Goal: Navigation & Orientation: Find specific page/section

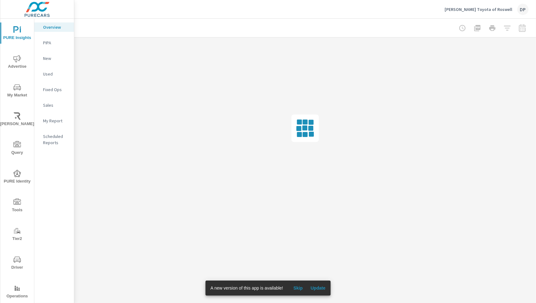
click at [321, 287] on span "Update" at bounding box center [318, 288] width 15 height 6
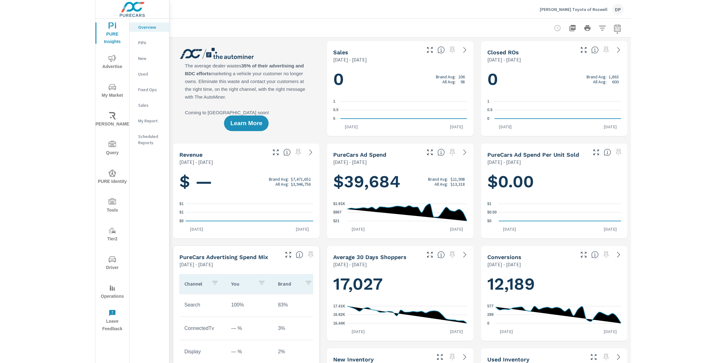
scroll to position [0, 0]
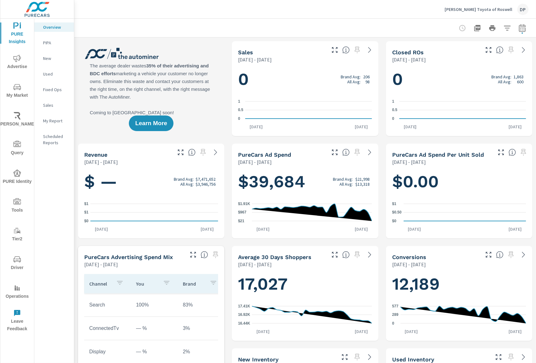
click at [22, 172] on span "PURE Identity" at bounding box center [17, 177] width 30 height 16
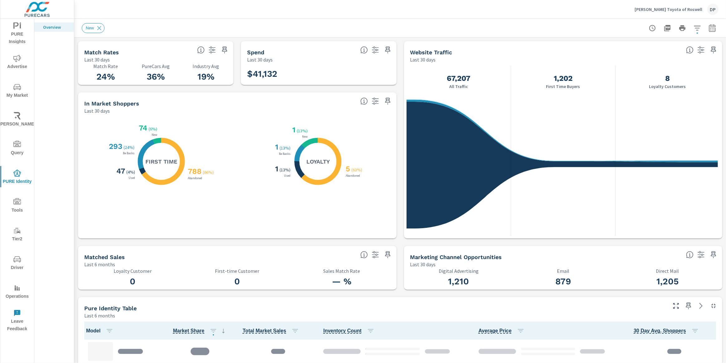
click at [536, 4] on div "[PERSON_NAME] Toyota of Roswell DP" at bounding box center [677, 9] width 84 height 11
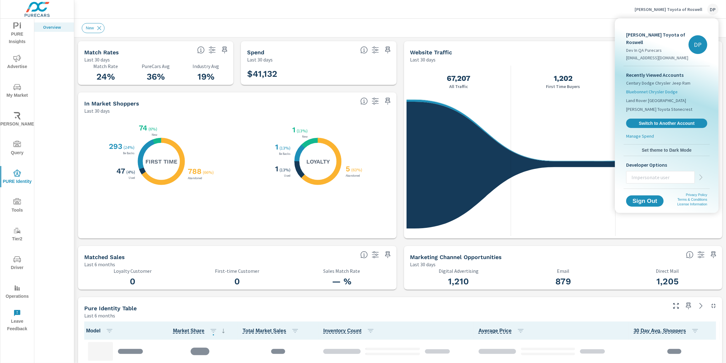
click at [536, 89] on span "Bluebonnet Chrysler Dodge" at bounding box center [651, 92] width 51 height 6
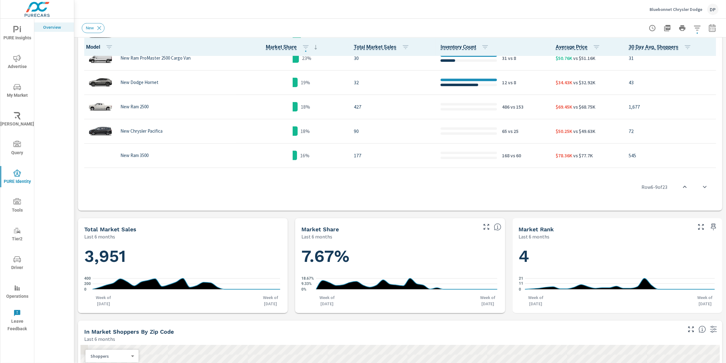
scroll to position [234, 0]
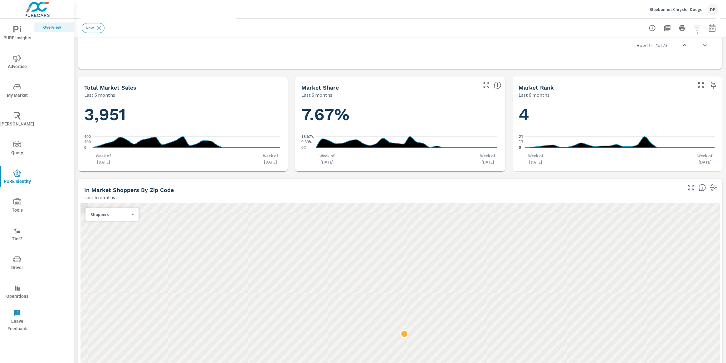
scroll to position [544, 0]
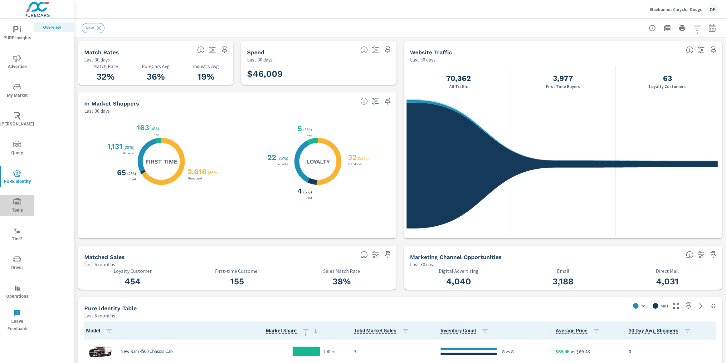
click at [20, 210] on span "Tools" at bounding box center [17, 206] width 30 height 16
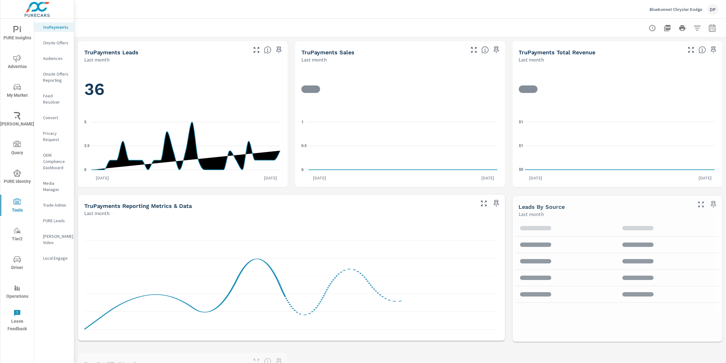
click at [23, 257] on span "Driver" at bounding box center [17, 264] width 30 height 16
